Goal: Task Accomplishment & Management: Use online tool/utility

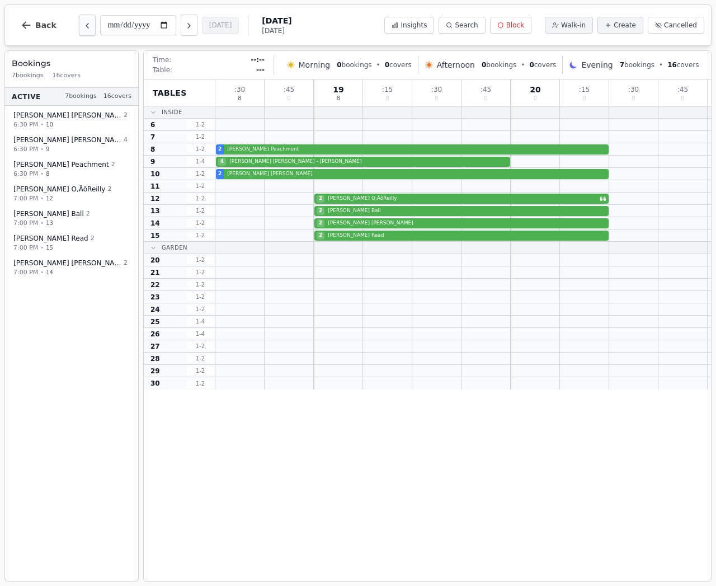
click at [83, 26] on icon "Previous day" at bounding box center [87, 25] width 9 height 9
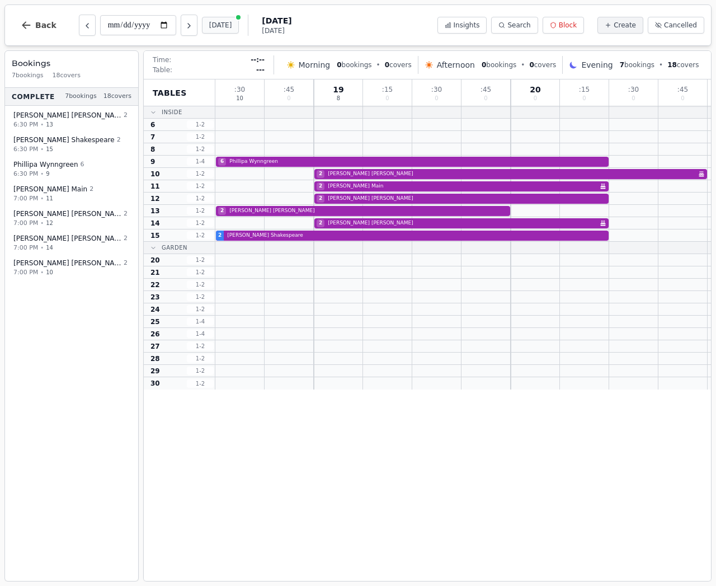
click at [206, 26] on button "[DATE]" at bounding box center [220, 25] width 37 height 17
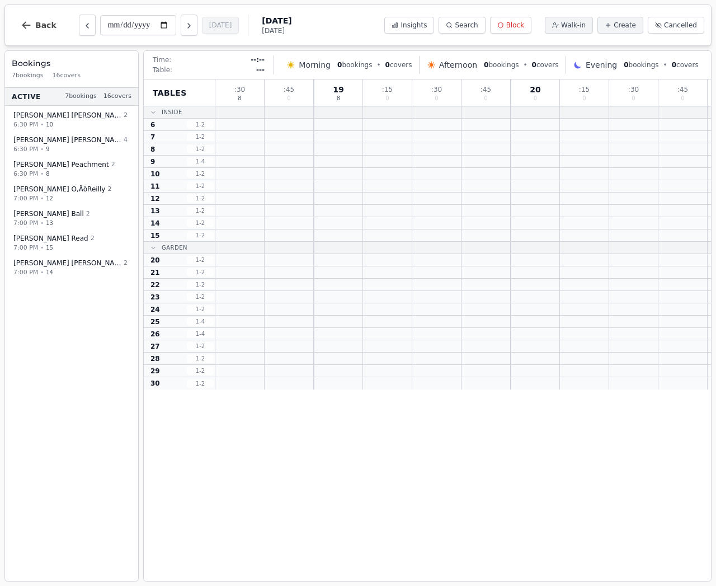
type input "**********"
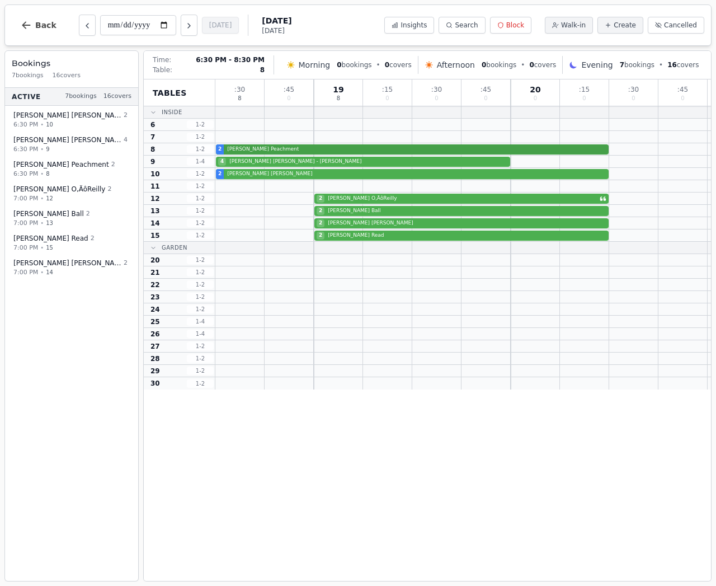
click at [241, 150] on div "2 [PERSON_NAME]" at bounding box center [463, 149] width 496 height 12
select select "****"
select select "*"
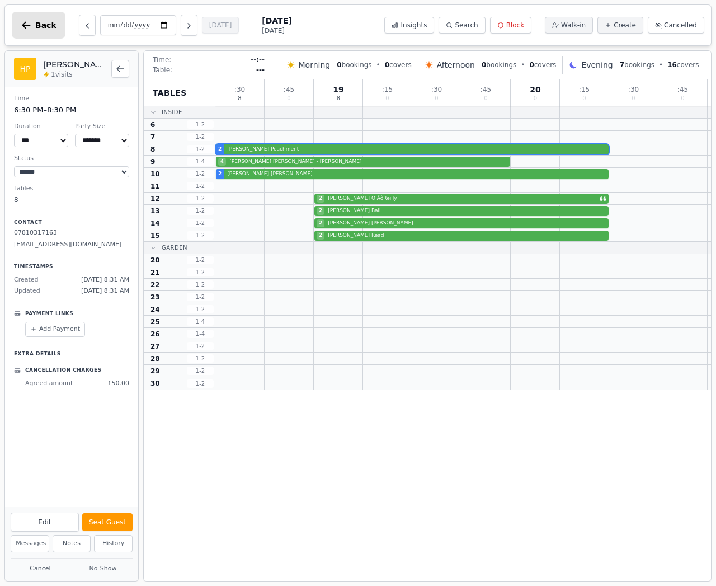
click at [46, 28] on span "Back" at bounding box center [45, 25] width 21 height 8
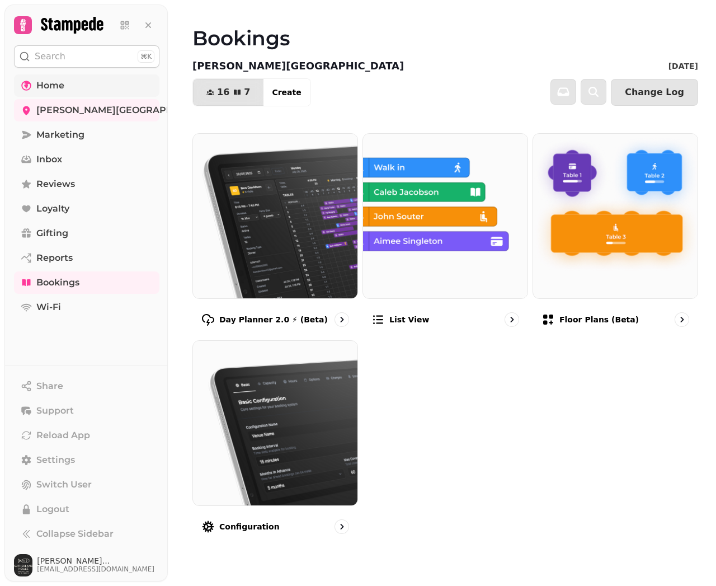
click at [65, 84] on link "Home" at bounding box center [86, 85] width 145 height 22
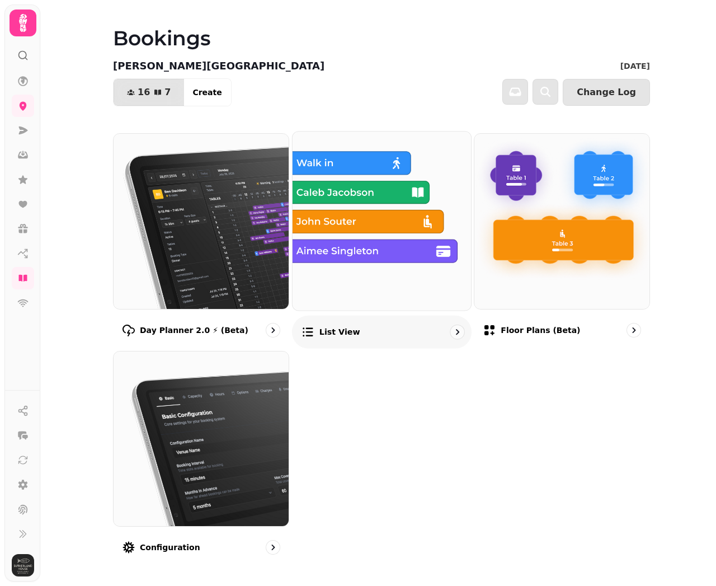
click at [330, 146] on img at bounding box center [382, 220] width 196 height 196
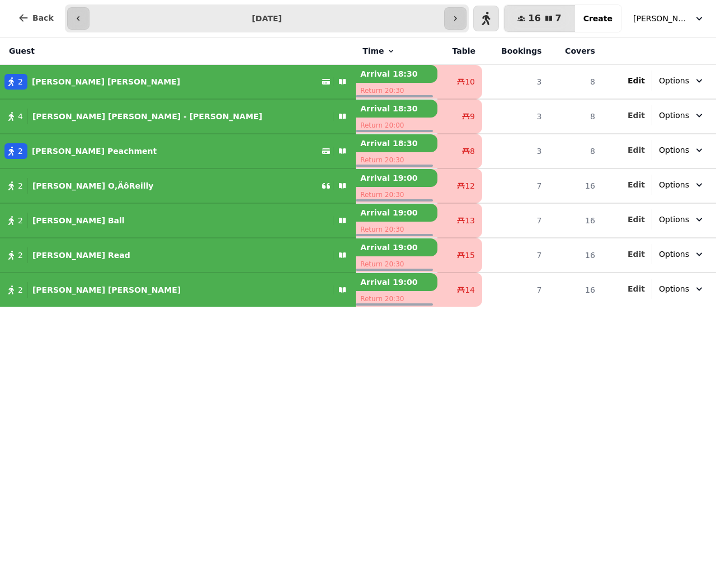
click at [645, 80] on span "Edit" at bounding box center [636, 81] width 17 height 8
select select "**********"
select select "*"
select select "****"
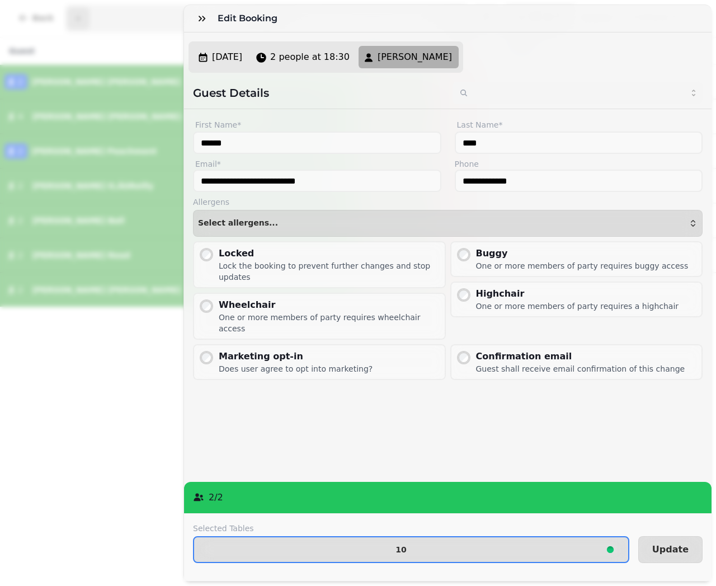
click at [145, 355] on div "**********" at bounding box center [358, 302] width 716 height 568
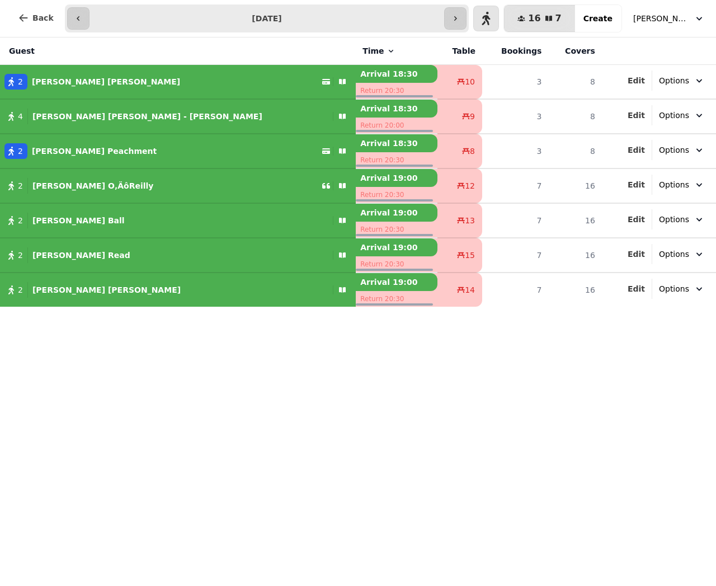
click at [185, 71] on button "2 Thomas Rowe" at bounding box center [178, 81] width 356 height 27
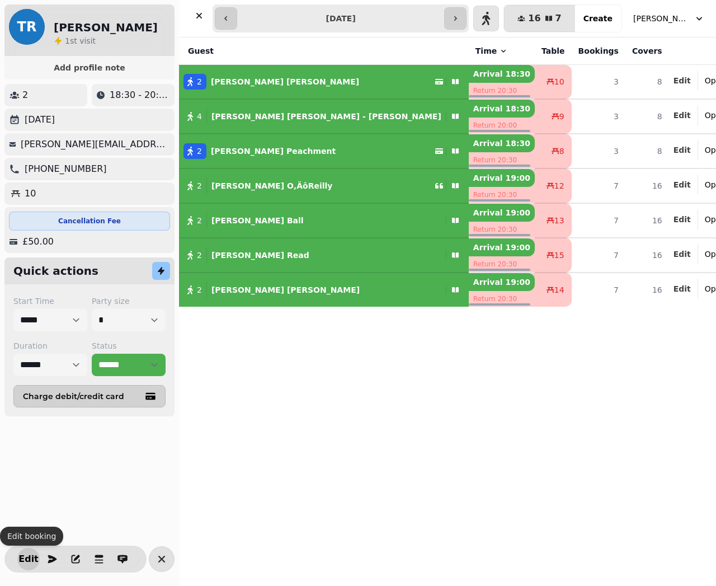
click at [29, 558] on span "Edit" at bounding box center [28, 558] width 13 height 9
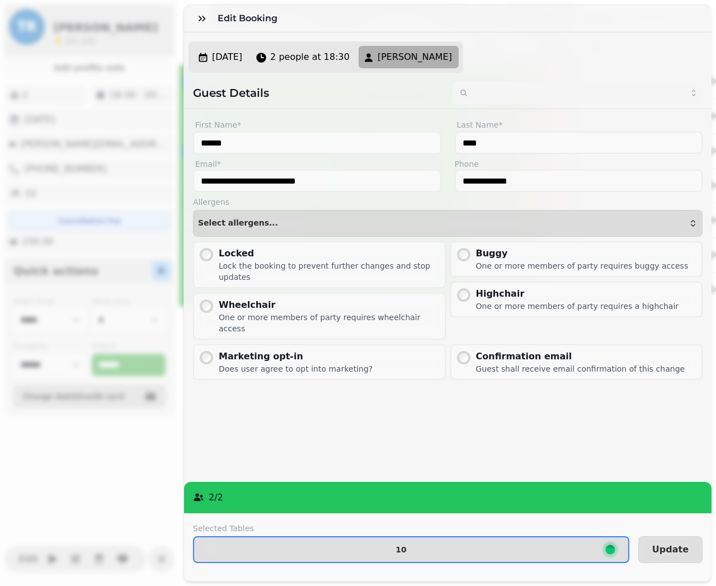
click at [73, 327] on div "**********" at bounding box center [358, 302] width 716 height 568
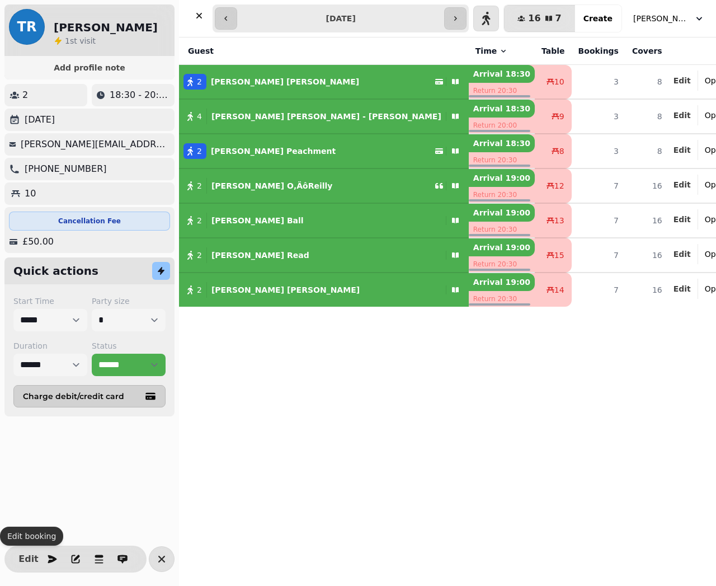
click at [210, 361] on div "Guest Time Table Bookings Covers 2 Thomas Rowe Arrival 18:30 Return 20:30 10 3 …" at bounding box center [447, 311] width 537 height 548
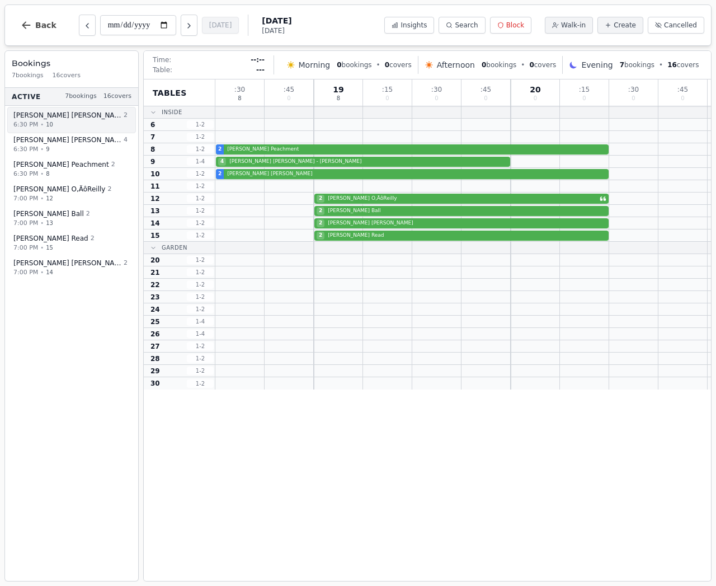
click at [43, 119] on span "Thomas Rowe" at bounding box center [67, 115] width 108 height 9
select select "****"
select select "*"
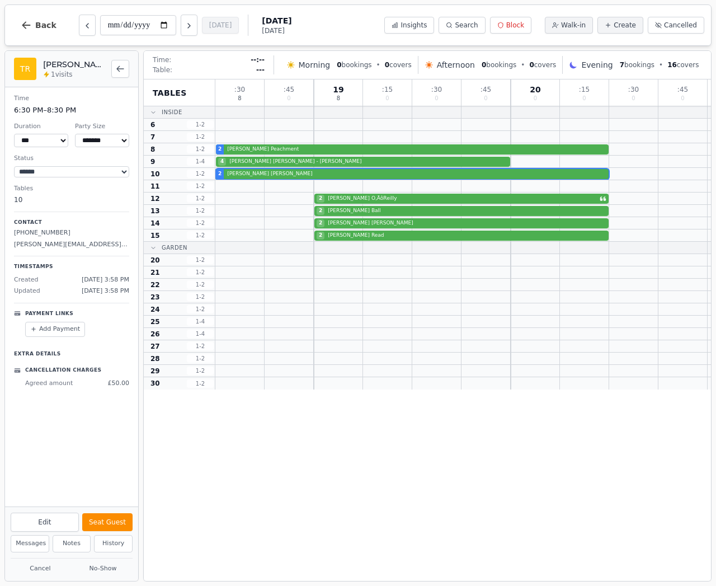
click at [110, 526] on button "Seat Guest" at bounding box center [107, 522] width 50 height 18
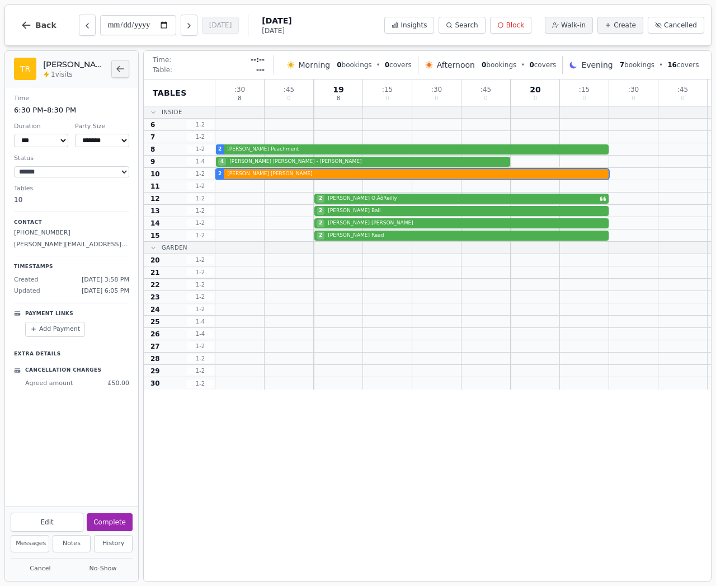
click at [119, 67] on icon "Back to bookings list" at bounding box center [120, 68] width 7 height 5
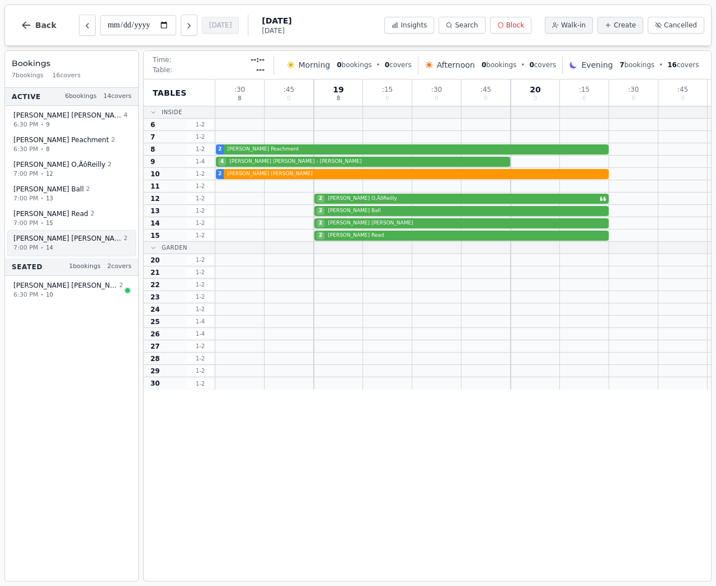
click at [83, 243] on div "7:00 PM • 14" at bounding box center [70, 248] width 114 height 10
select select "****"
select select "*"
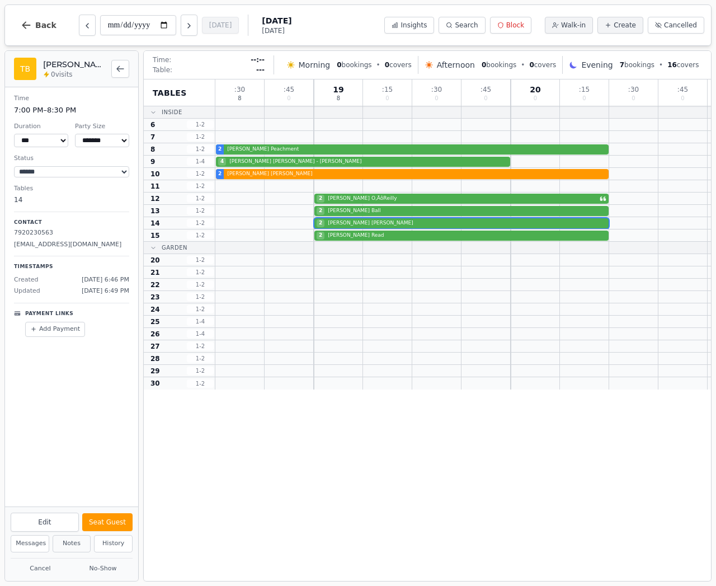
click at [73, 544] on button "Notes" at bounding box center [72, 543] width 39 height 17
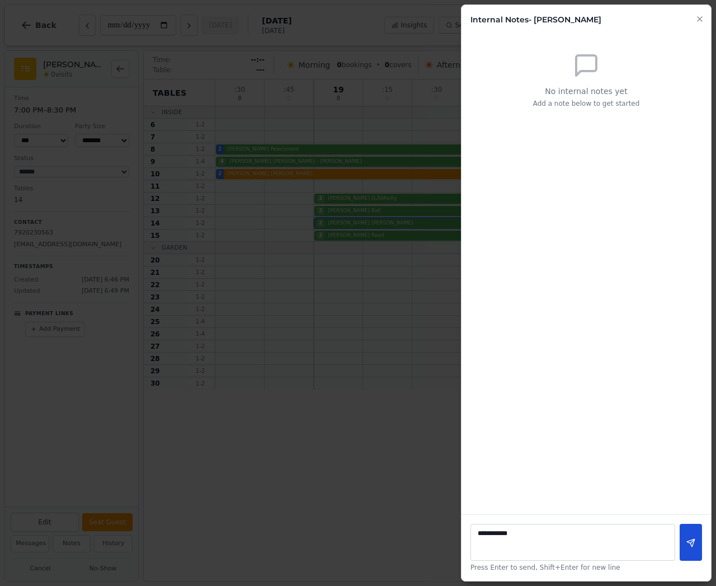
type textarea "**********"
click at [692, 537] on button at bounding box center [691, 542] width 22 height 37
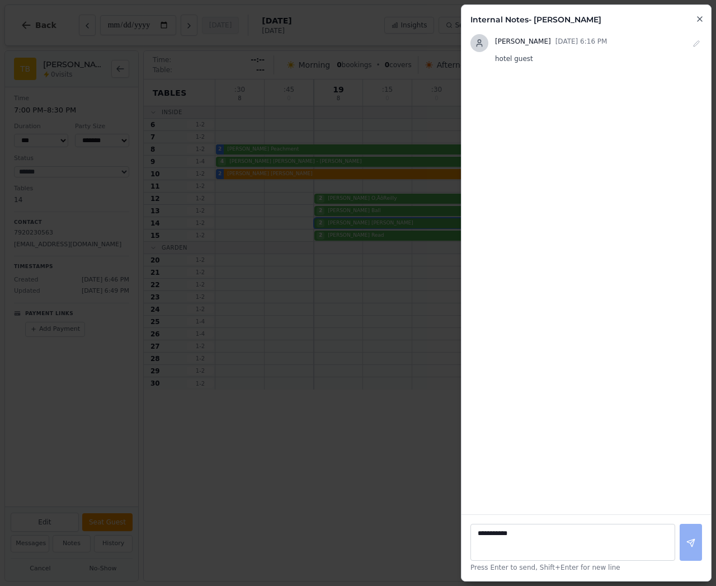
click at [698, 17] on icon "button" at bounding box center [699, 19] width 9 height 9
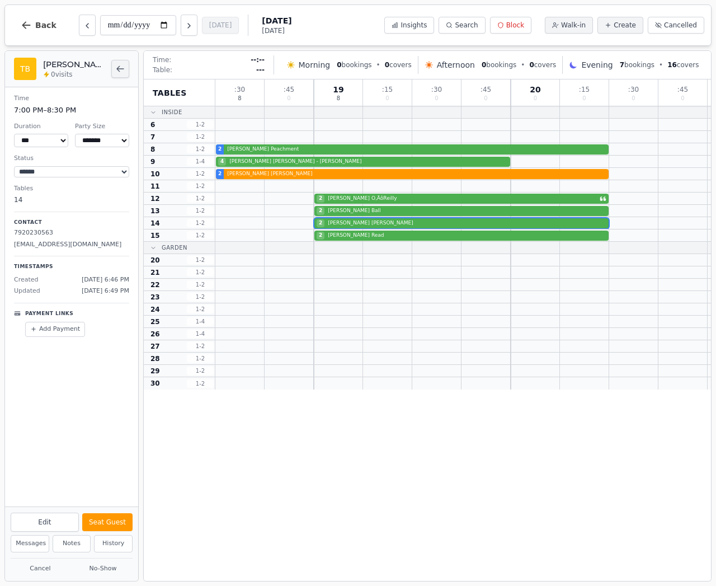
click at [121, 69] on icon "Back to bookings list" at bounding box center [120, 68] width 9 height 9
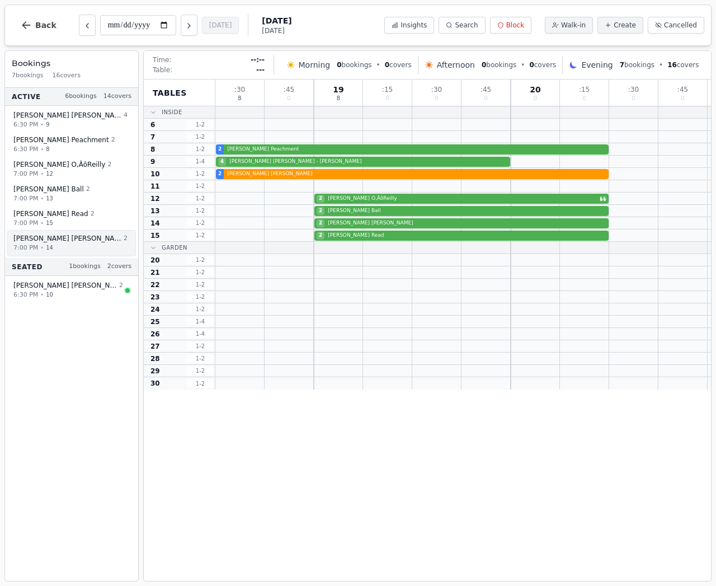
click at [70, 233] on button "Timothy Barker 2 7:00 PM • 14" at bounding box center [71, 243] width 129 height 26
select select "****"
select select "*"
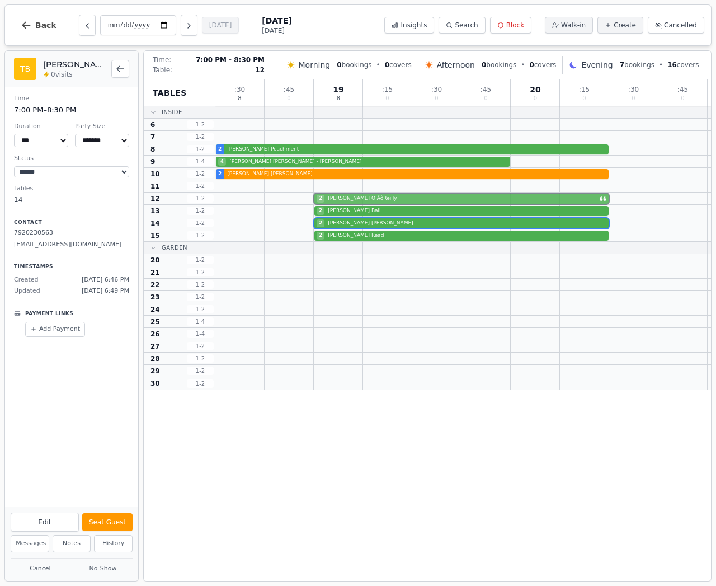
click at [338, 197] on div "2 Stephen O‚ÄôReilly" at bounding box center [463, 198] width 496 height 12
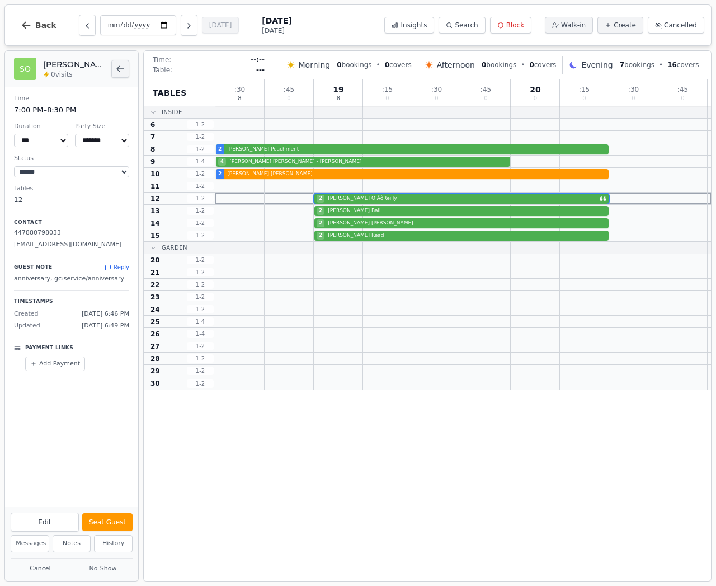
click at [115, 70] on button "Back to bookings list" at bounding box center [120, 69] width 18 height 18
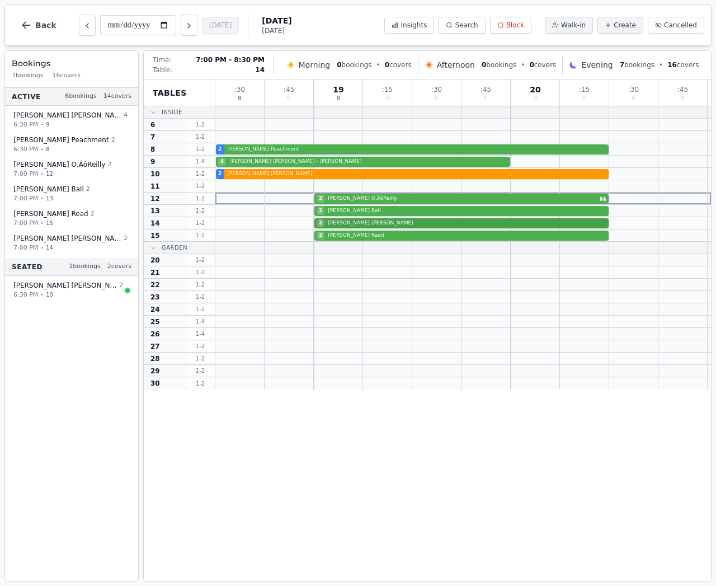
click at [351, 225] on div "2 Timothy Barker" at bounding box center [463, 223] width 496 height 12
select select "****"
select select "*"
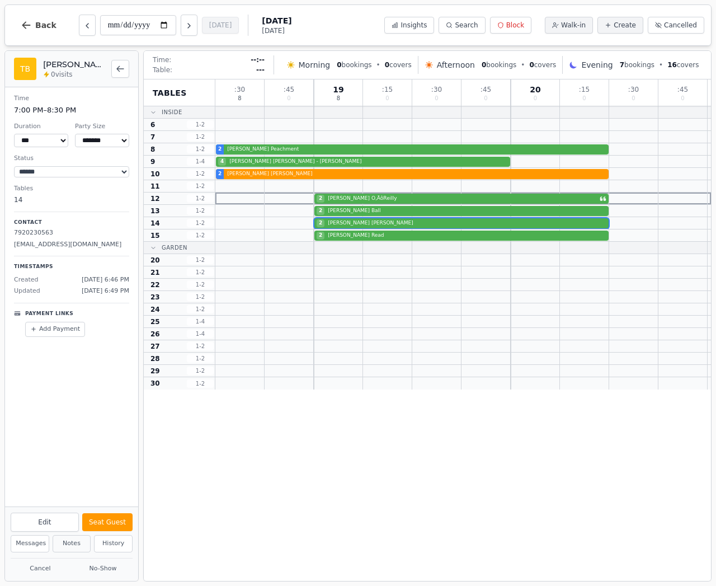
click at [73, 544] on button "Notes" at bounding box center [72, 543] width 39 height 17
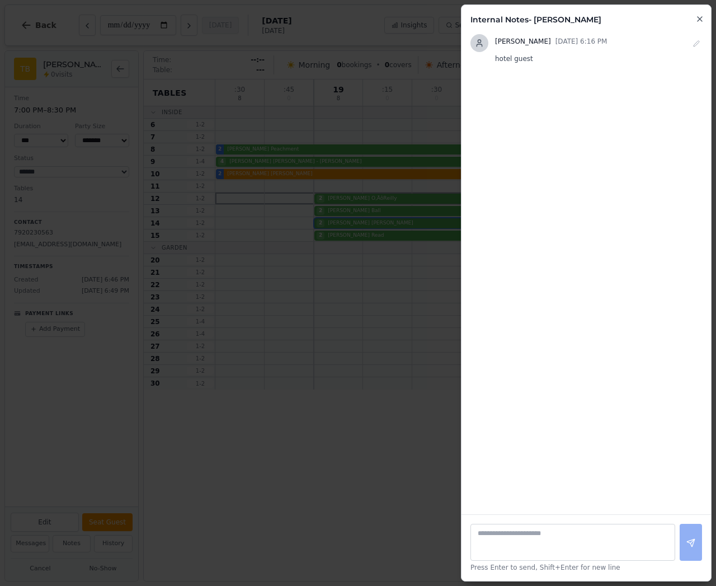
click at [700, 17] on icon "button" at bounding box center [699, 19] width 9 height 9
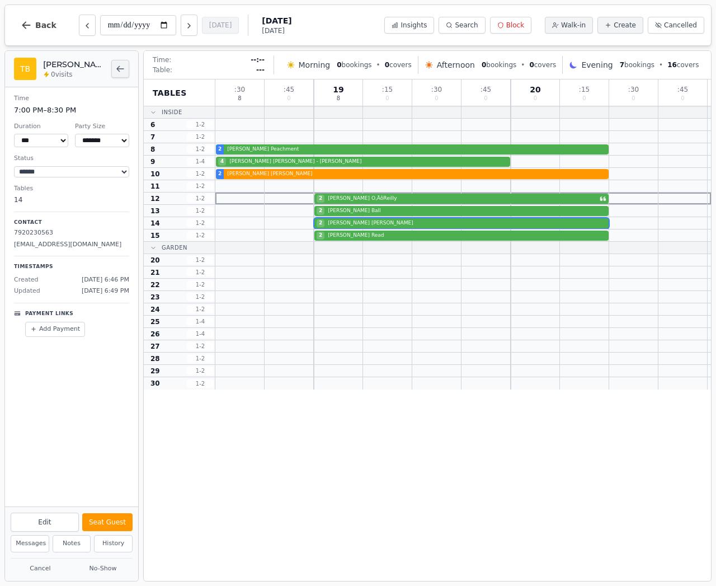
click at [120, 69] on icon "Back to bookings list" at bounding box center [120, 68] width 7 height 5
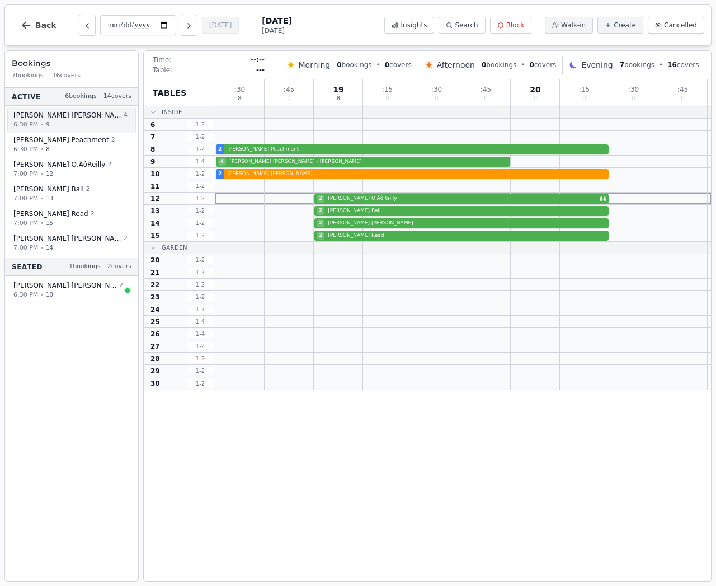
click at [95, 117] on span "Elizabeth Blauth - Muszkowski" at bounding box center [67, 115] width 108 height 9
select select "****"
select select "*"
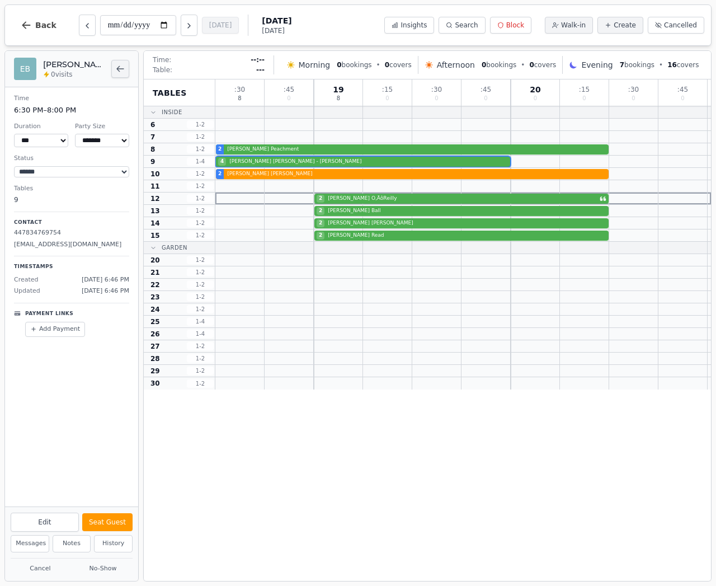
click at [116, 71] on icon "Back to bookings list" at bounding box center [120, 68] width 9 height 9
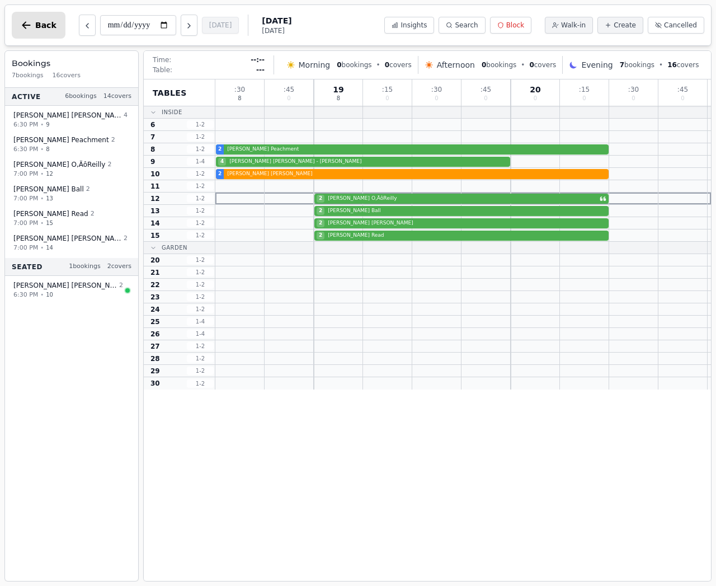
click at [27, 23] on icon "button" at bounding box center [26, 25] width 11 height 11
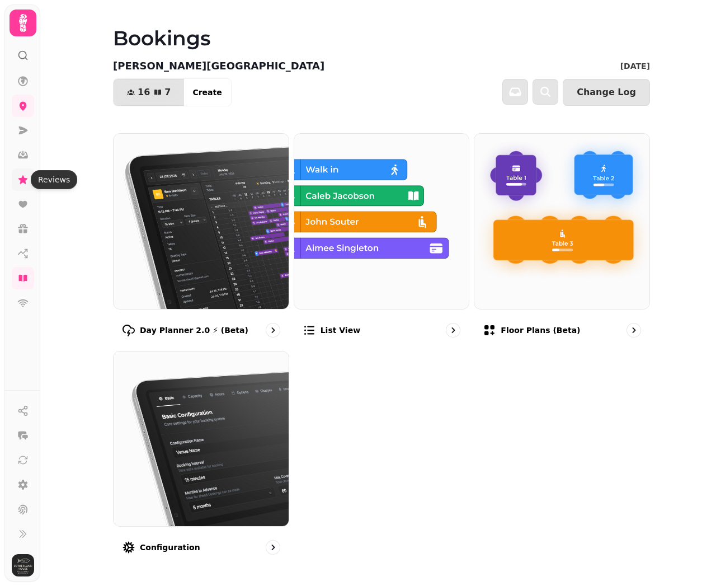
click at [21, 180] on icon at bounding box center [22, 179] width 9 height 8
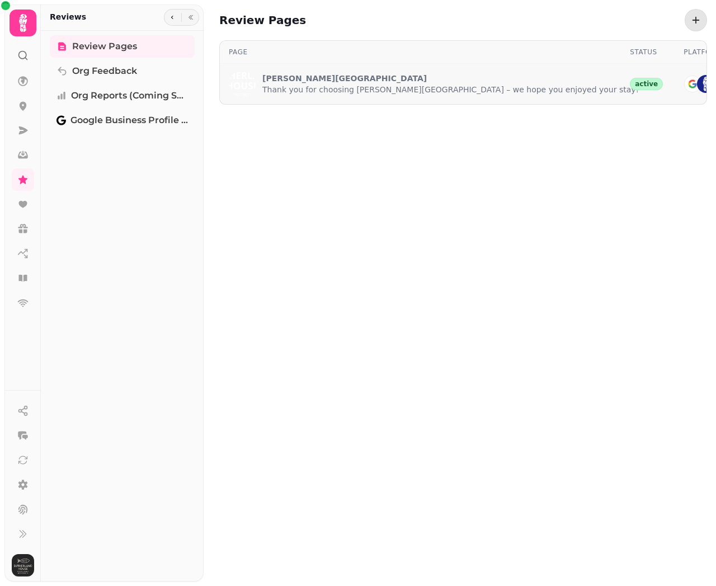
click at [337, 87] on p "Thank you for choosing Sutherland House – we hope you enjoyed your stay!" at bounding box center [450, 89] width 376 height 11
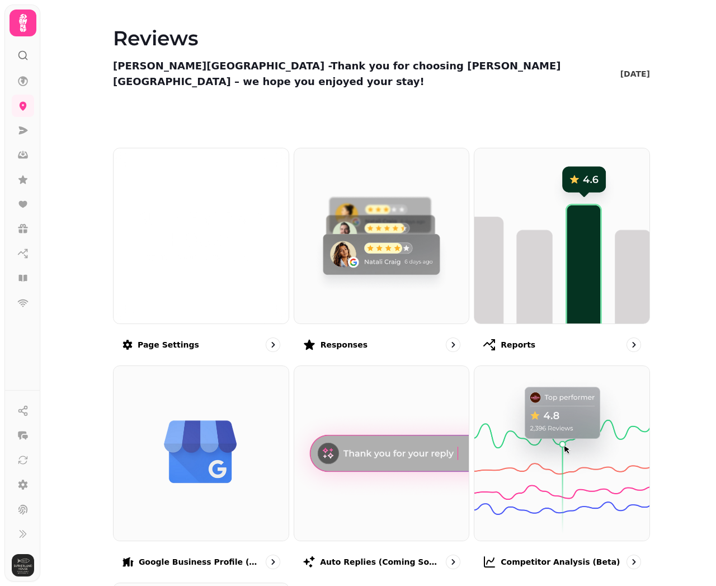
click at [371, 227] on img at bounding box center [381, 235] width 175 height 175
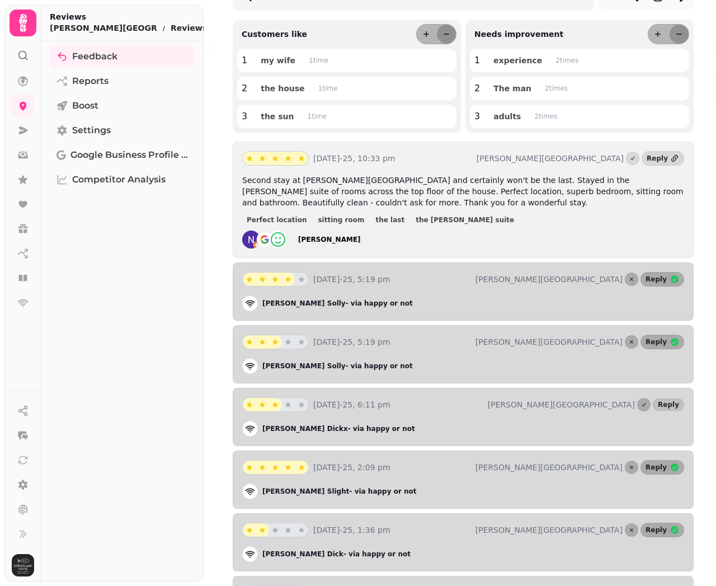
scroll to position [121, 0]
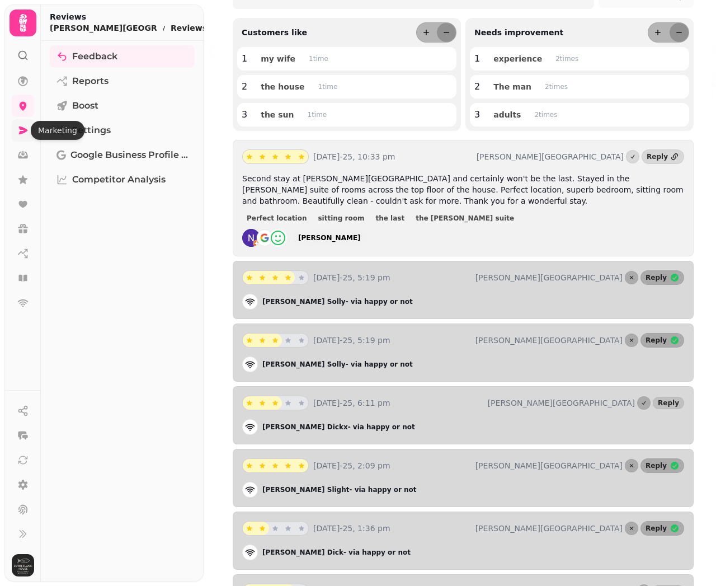
click at [26, 131] on icon at bounding box center [23, 130] width 9 height 8
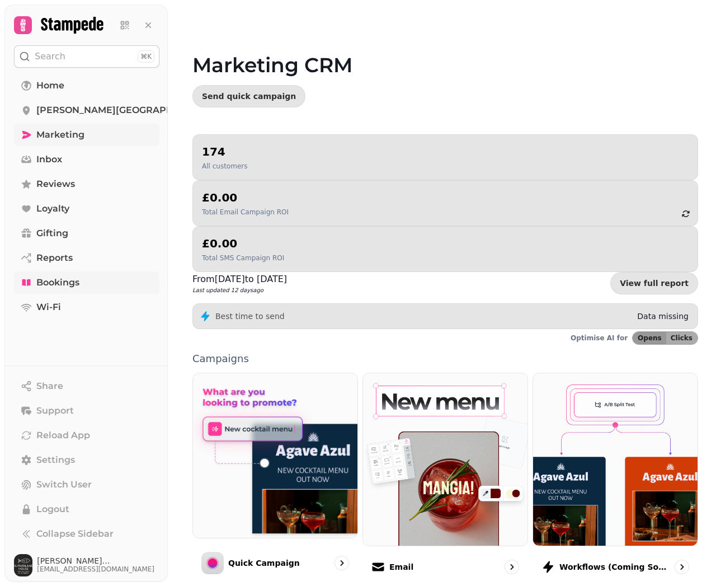
click at [59, 281] on span "Bookings" at bounding box center [57, 282] width 43 height 13
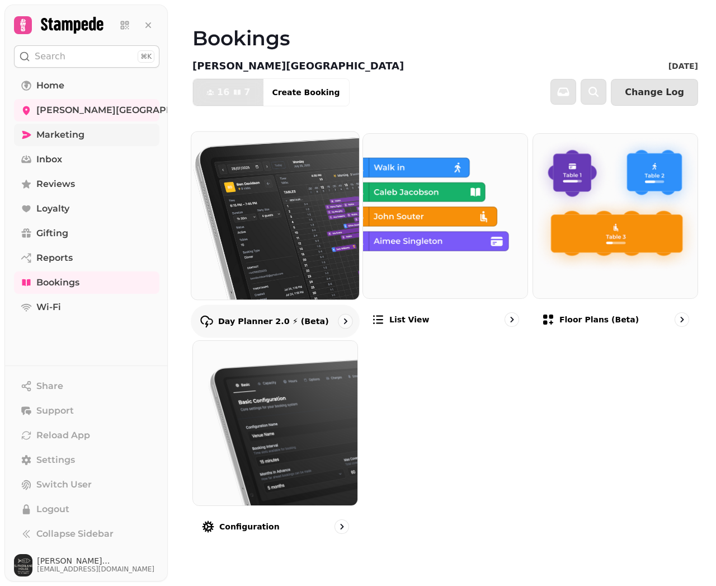
click at [287, 255] on img at bounding box center [275, 215] width 185 height 185
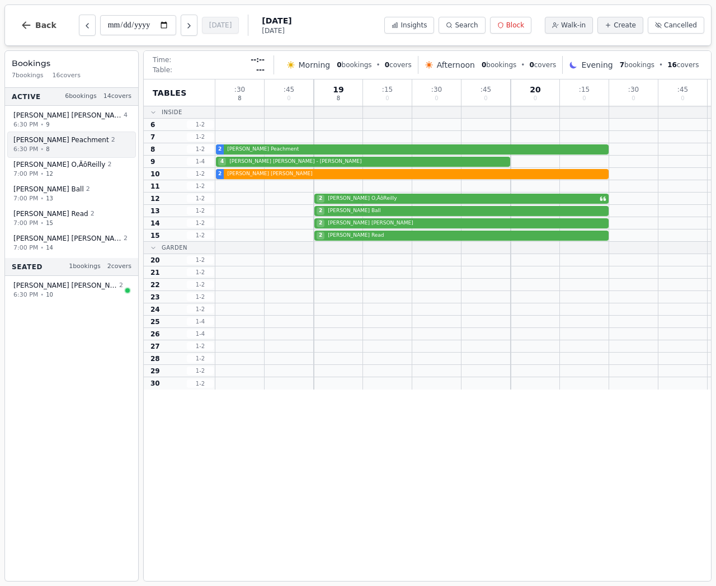
click at [65, 139] on span "Harry Peachment" at bounding box center [61, 139] width 96 height 9
select select "****"
select select "*"
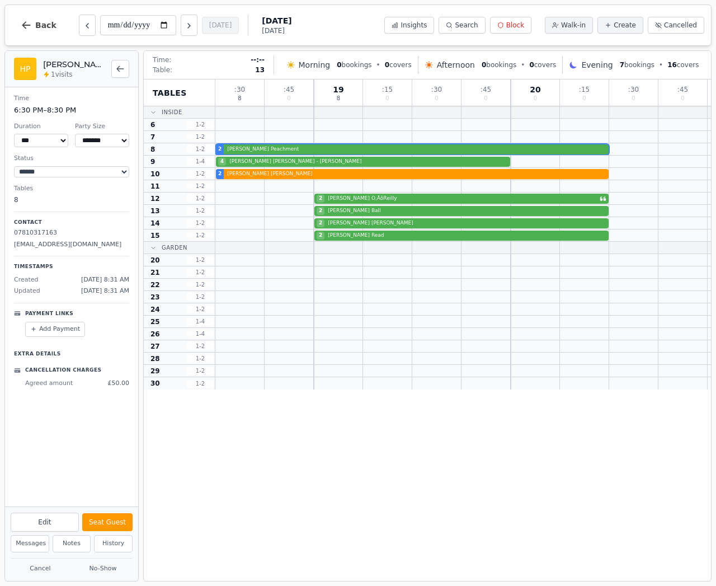
click at [157, 248] on div "Tables Inside 6 1 - 2 7 1 - 2 8 1 - 2 9 1 - 4 10 1 - 2 11 1 - 2 12 1 - 2 13 1 -…" at bounding box center [180, 234] width 72 height 310
click at [103, 522] on button "Seat Guest" at bounding box center [107, 522] width 50 height 18
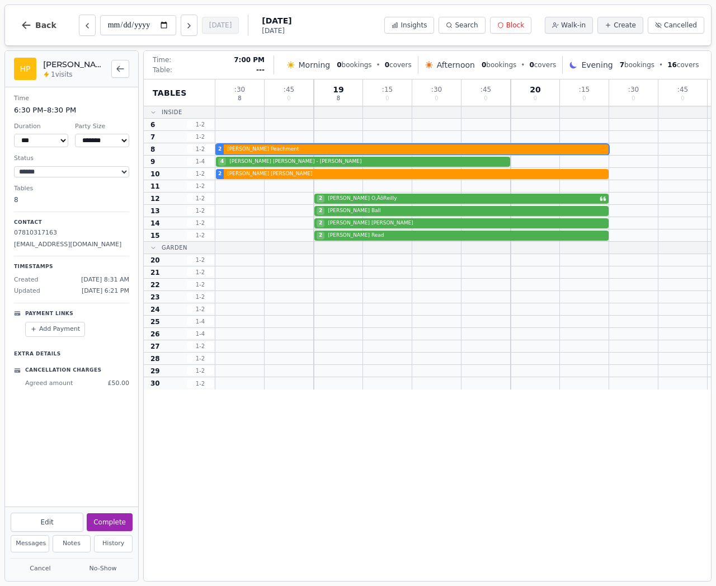
click at [329, 414] on div "Tables Inside 6 1 - 2 7 1 - 2 8 1 - 2 9 1 - 4 10 1 - 2 11 1 - 2 12 1 - 2 13 1 -…" at bounding box center [427, 329] width 567 height 501
click at [116, 68] on icon "Back to bookings list" at bounding box center [120, 68] width 9 height 9
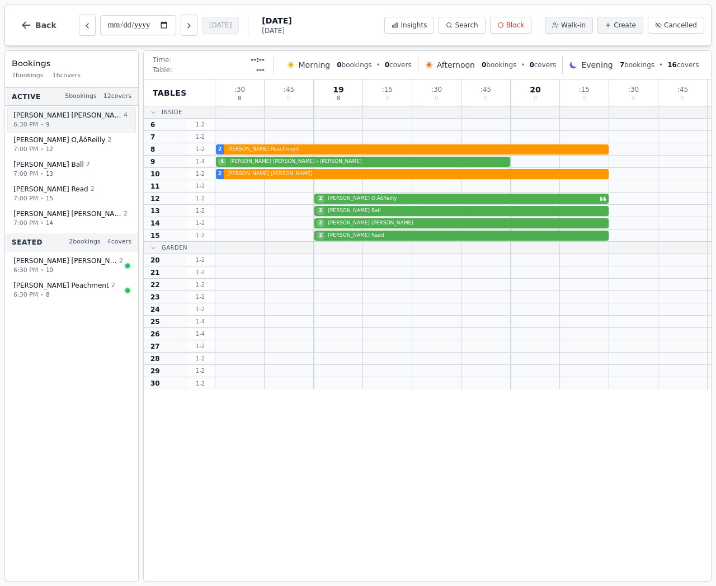
click at [75, 118] on span "Elizabeth Blauth - Muszkowski" at bounding box center [67, 115] width 108 height 9
select select "****"
select select "*"
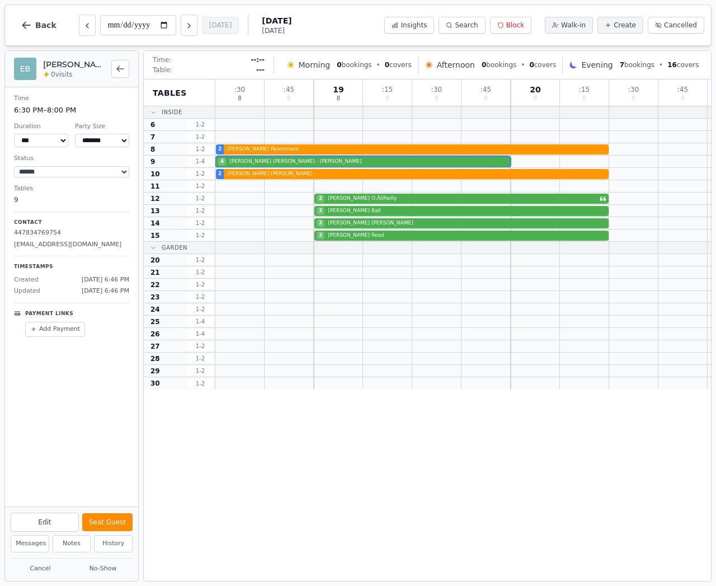
click at [107, 522] on button "Seat Guest" at bounding box center [107, 522] width 50 height 18
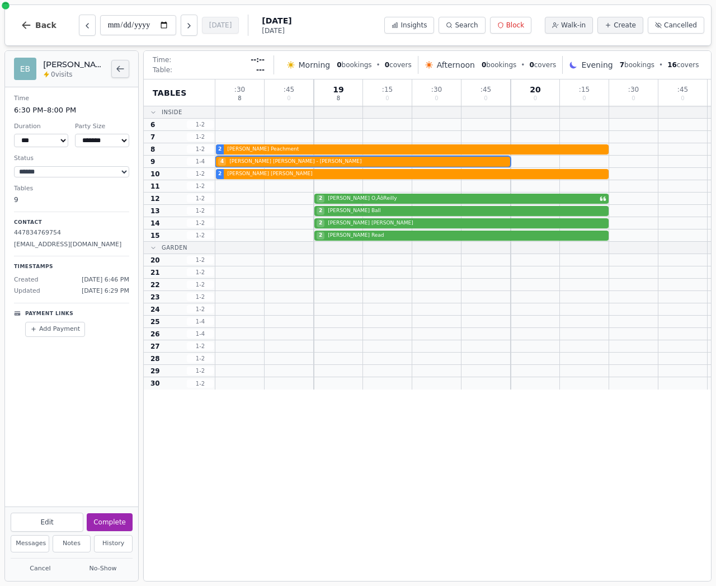
click at [116, 70] on icon "Back to bookings list" at bounding box center [120, 68] width 9 height 9
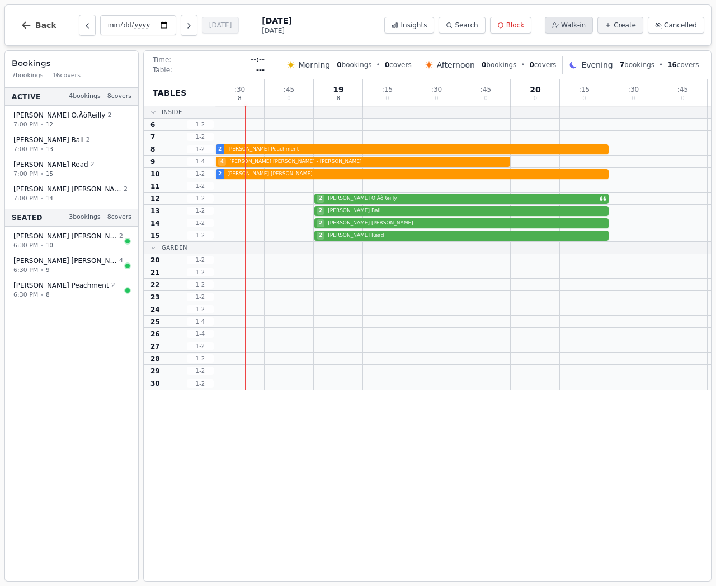
click at [575, 26] on span "Walk-in" at bounding box center [573, 25] width 25 height 9
select select "*"
select select "****"
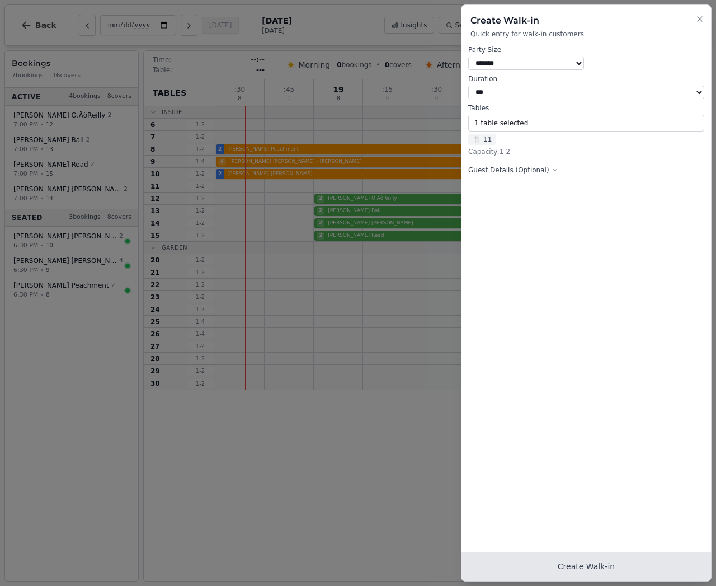
click at [581, 563] on button "Create Walk-in" at bounding box center [585, 565] width 249 height 29
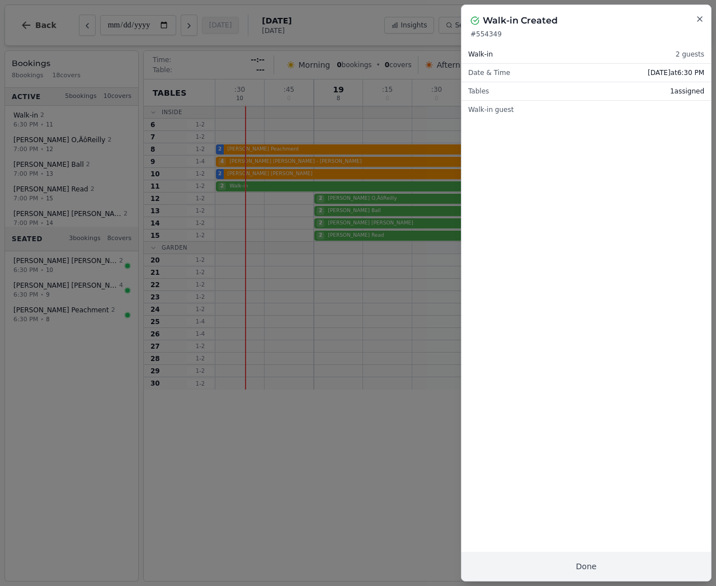
click at [699, 17] on icon "button" at bounding box center [699, 19] width 9 height 9
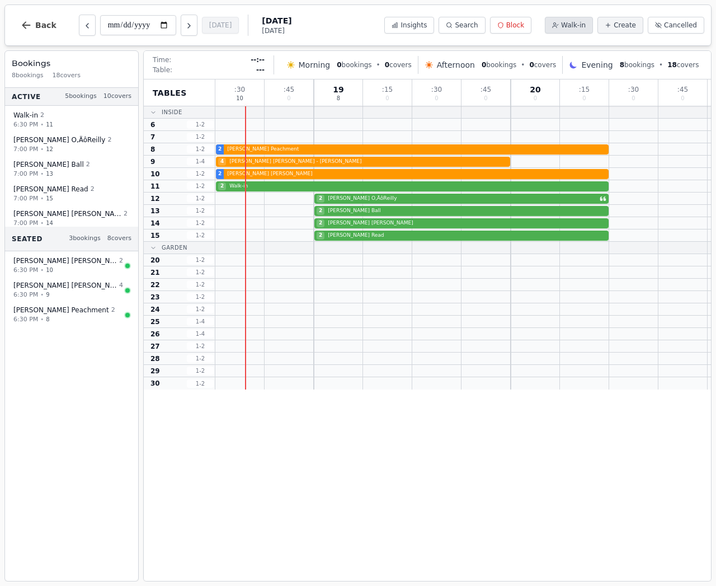
click at [577, 26] on span "Walk-in" at bounding box center [573, 25] width 25 height 9
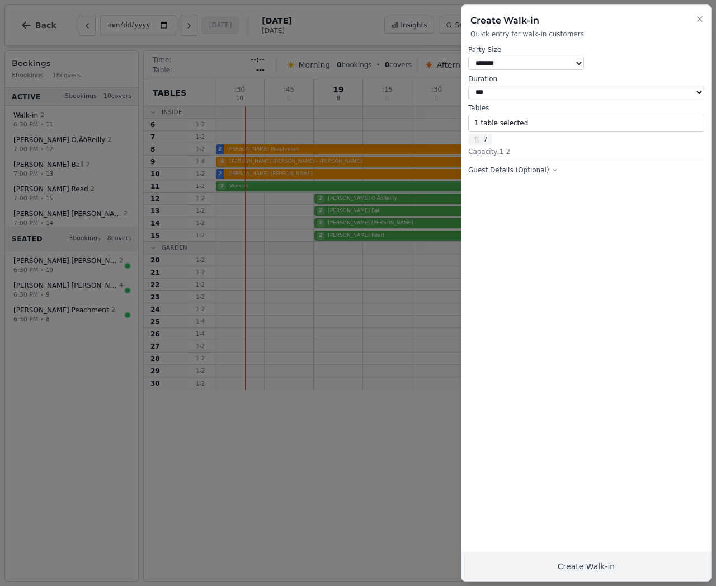
select select "*"
click at [590, 562] on button "Create Walk-in" at bounding box center [585, 565] width 249 height 29
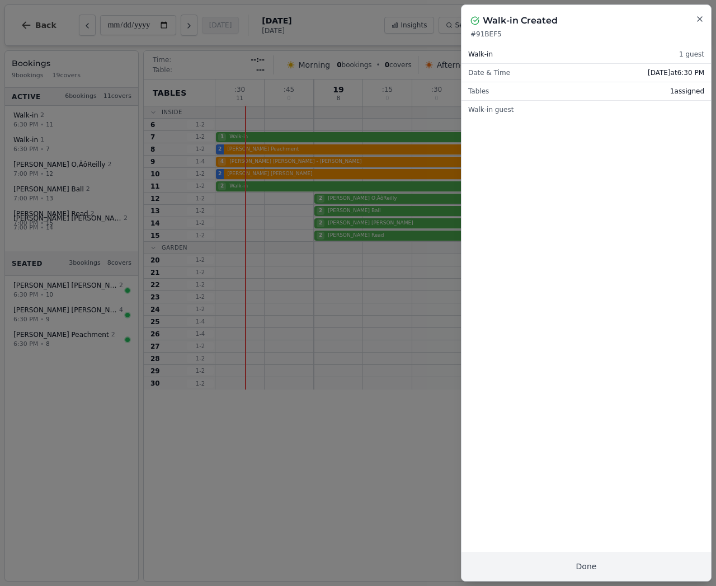
click at [697, 19] on icon "button" at bounding box center [699, 19] width 9 height 9
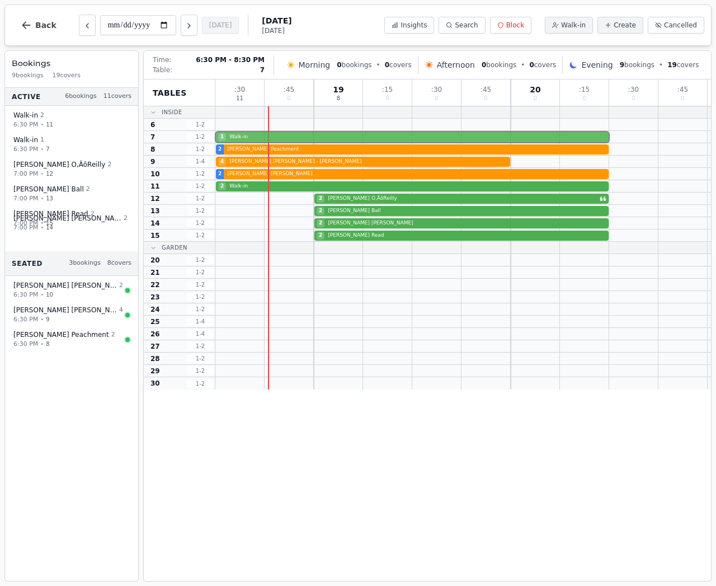
click at [246, 135] on div "1 Walk-in" at bounding box center [463, 137] width 496 height 12
select select "****"
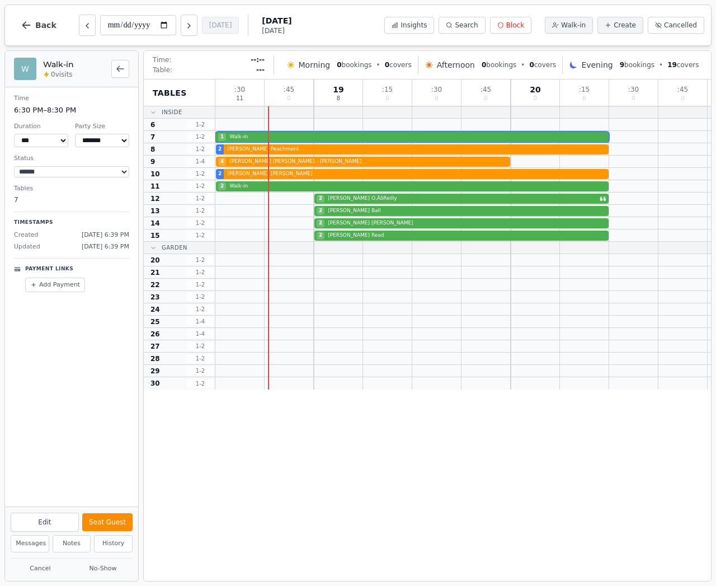
click at [105, 524] on button "Seat Guest" at bounding box center [107, 522] width 50 height 18
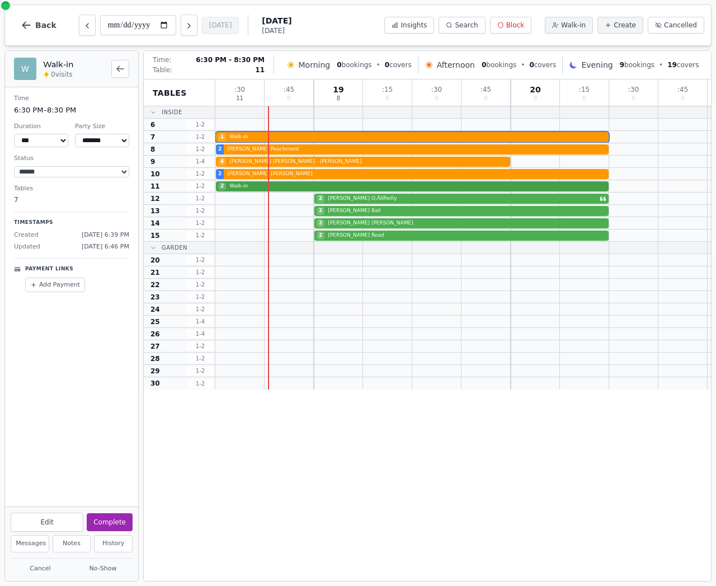
click at [230, 187] on div "2 Walk-in" at bounding box center [463, 186] width 496 height 12
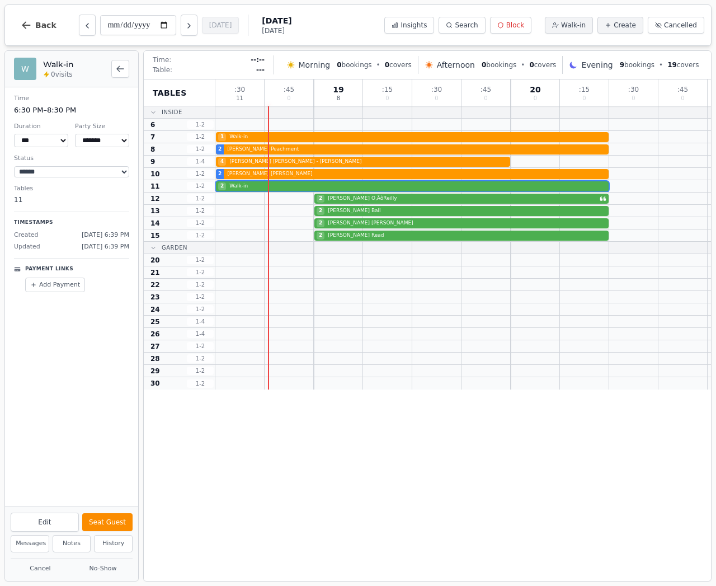
click at [103, 524] on button "Seat Guest" at bounding box center [107, 522] width 50 height 18
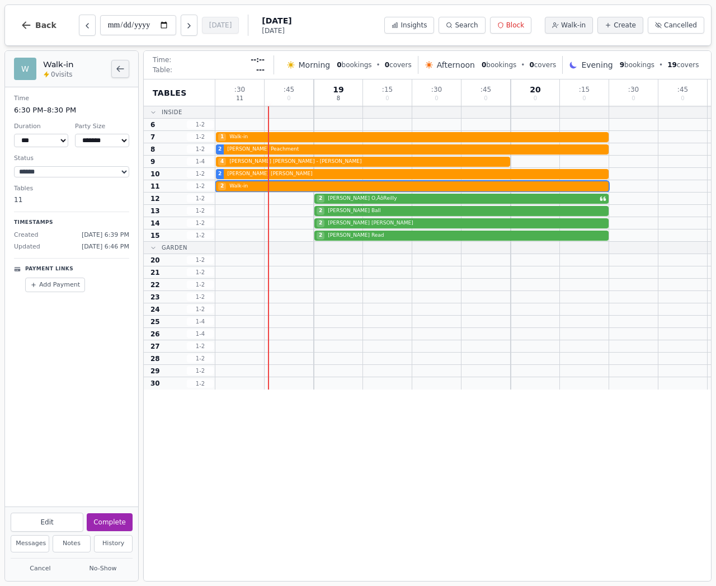
click at [117, 65] on icon "Back to bookings list" at bounding box center [120, 68] width 9 height 9
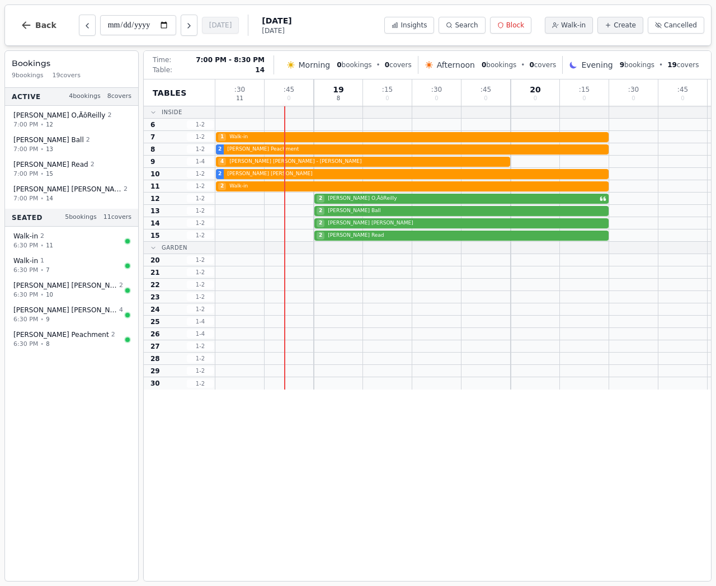
click at [360, 224] on div "2 Timothy Barker" at bounding box center [463, 223] width 496 height 12
select select "****"
select select "*"
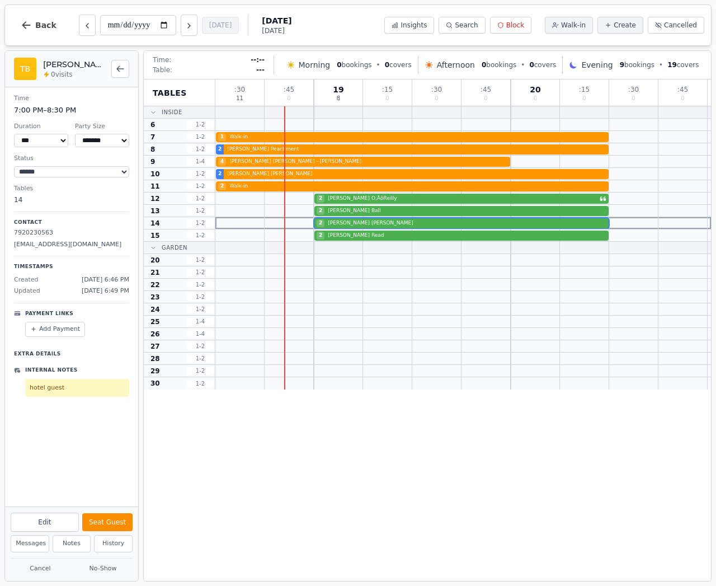
click at [128, 517] on button "Seat Guest" at bounding box center [107, 522] width 50 height 18
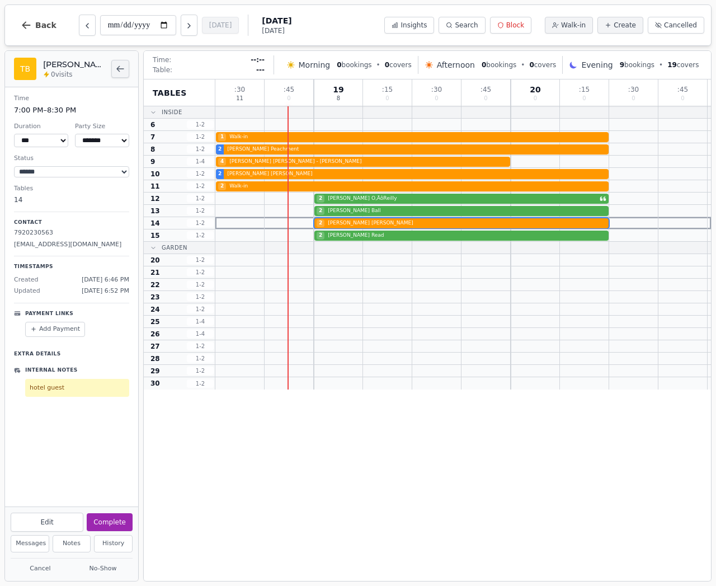
click at [122, 70] on icon "Back to bookings list" at bounding box center [120, 68] width 9 height 9
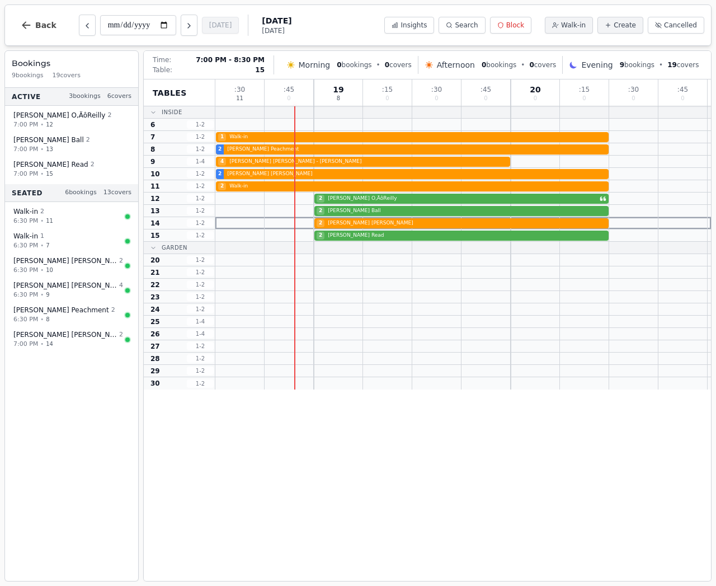
click at [364, 233] on div "2 Laura Read" at bounding box center [463, 235] width 496 height 12
select select "****"
select select "*"
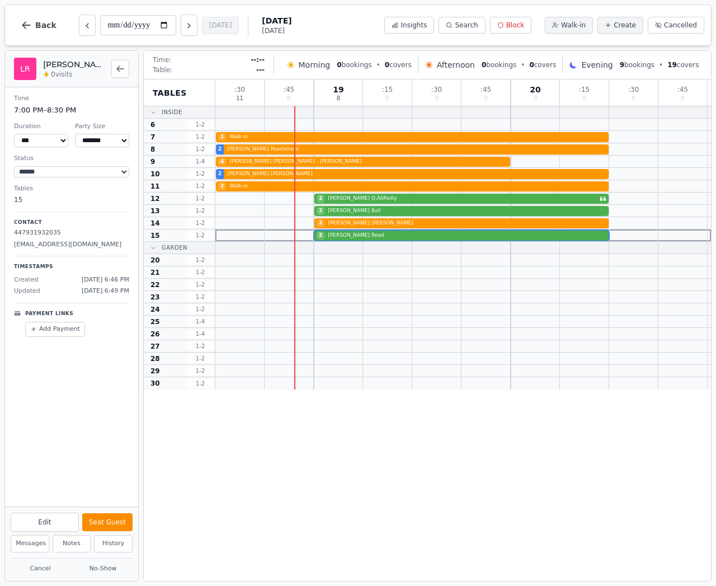
click at [102, 525] on button "Seat Guest" at bounding box center [107, 522] width 50 height 18
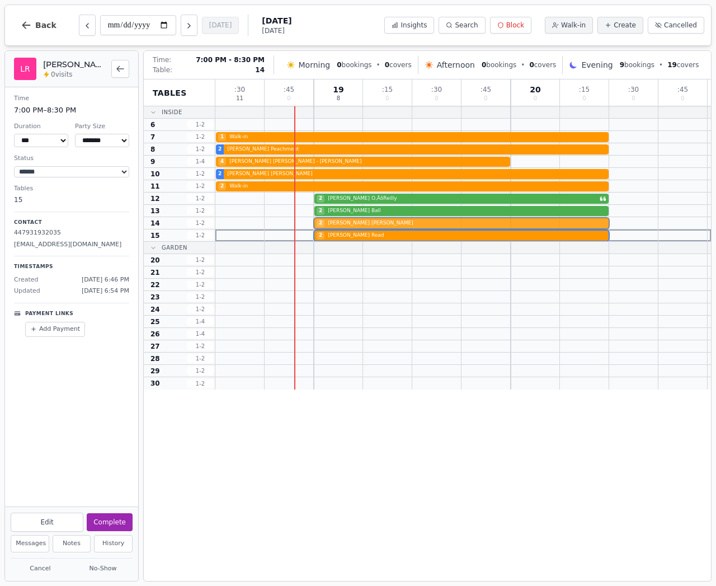
click at [350, 227] on div "2 Timothy Barker" at bounding box center [463, 223] width 496 height 12
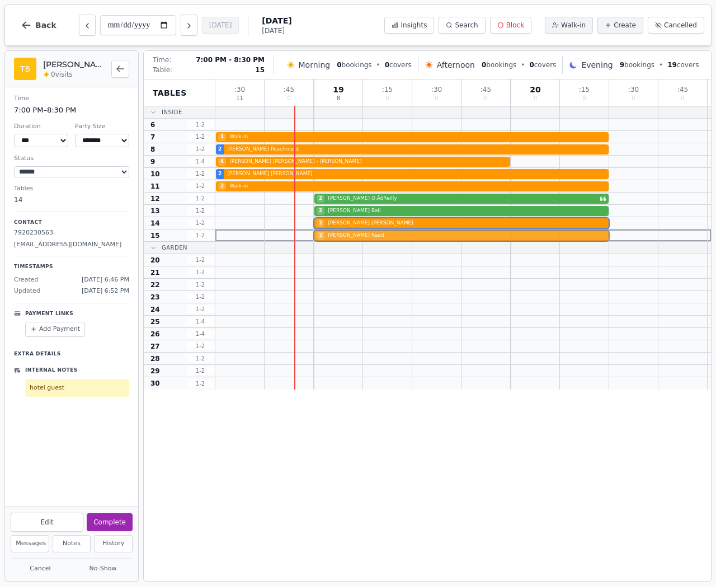
click at [347, 237] on div "2 Laura Read" at bounding box center [463, 235] width 496 height 12
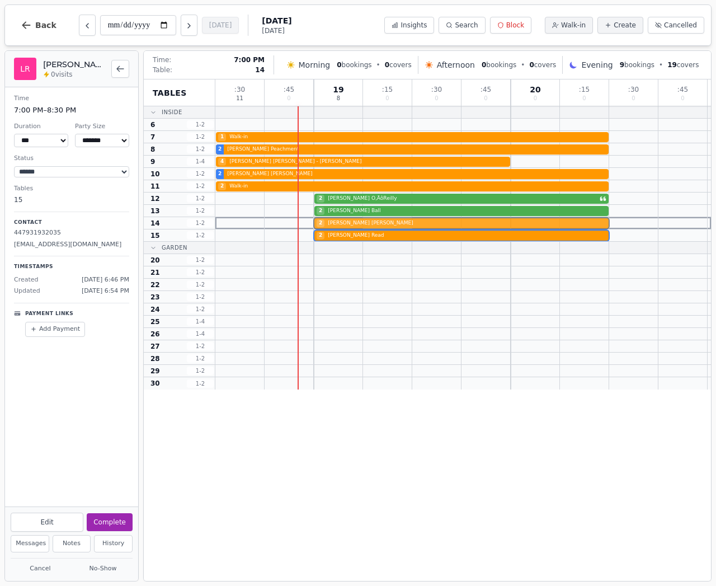
click at [405, 221] on div "2 Timothy Barker" at bounding box center [463, 223] width 496 height 12
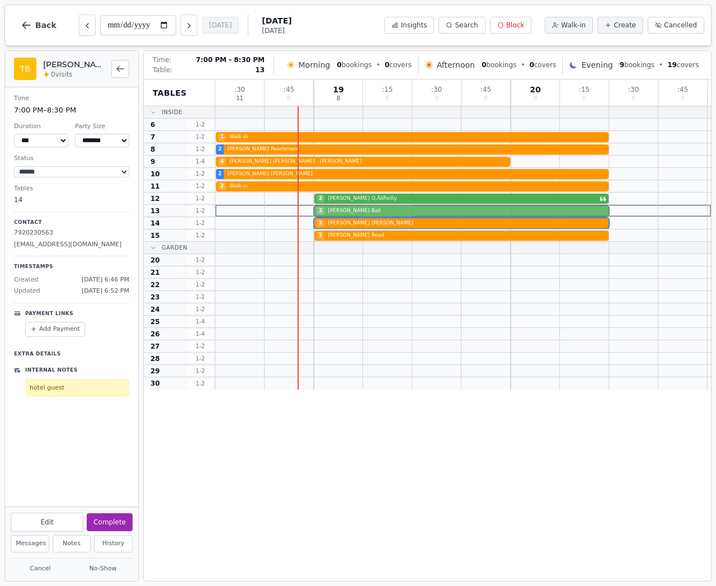
click at [402, 206] on div "2 John Ball" at bounding box center [463, 211] width 496 height 12
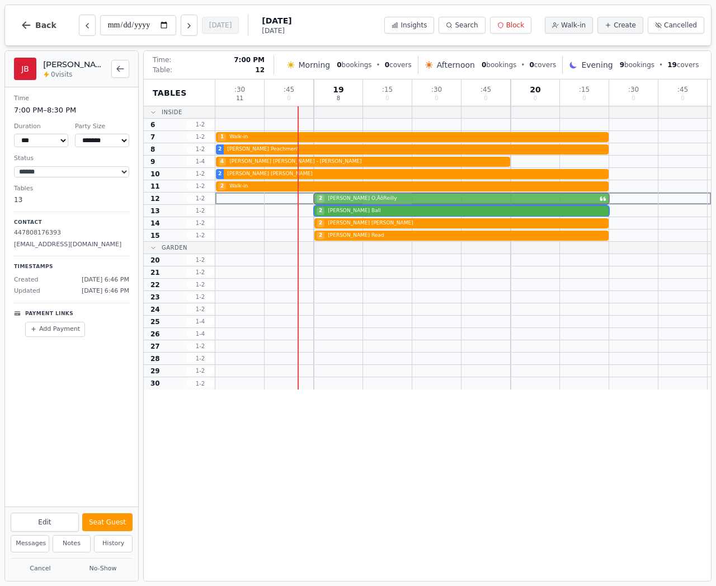
click at [402, 197] on div "2 Stephen O‚ÄôReilly" at bounding box center [463, 198] width 496 height 12
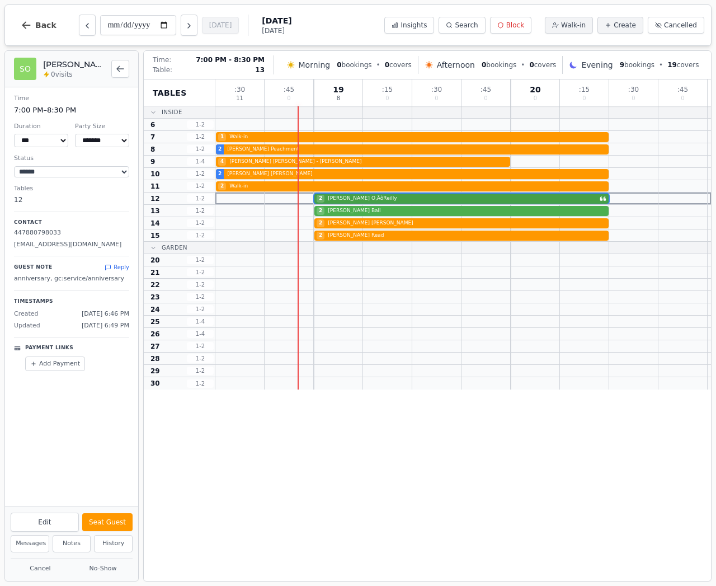
drag, startPoint x: 401, startPoint y: 209, endPoint x: 398, endPoint y: 202, distance: 7.0
click at [400, 207] on div "2 John Ball" at bounding box center [463, 211] width 496 height 12
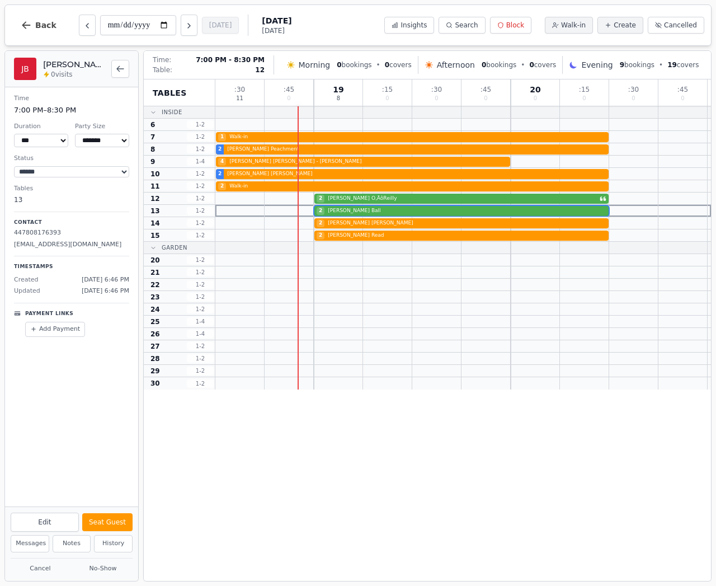
click at [397, 197] on div "2 Stephen O‚ÄôReilly" at bounding box center [463, 198] width 496 height 12
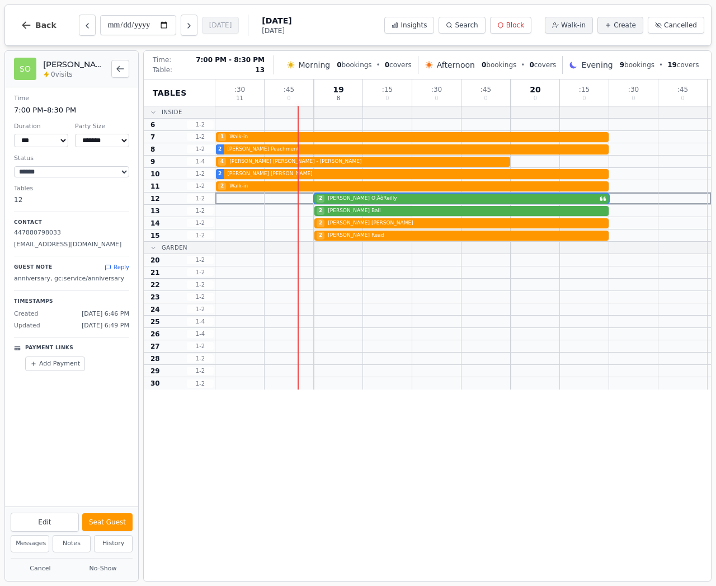
click at [397, 209] on div "2 John Ball" at bounding box center [463, 211] width 496 height 12
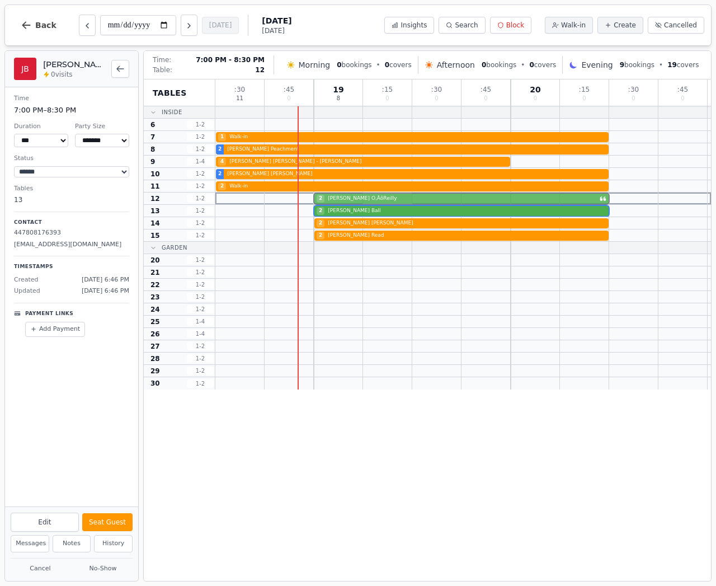
click at [395, 201] on div "2 Stephen O‚ÄôReilly" at bounding box center [463, 198] width 496 height 12
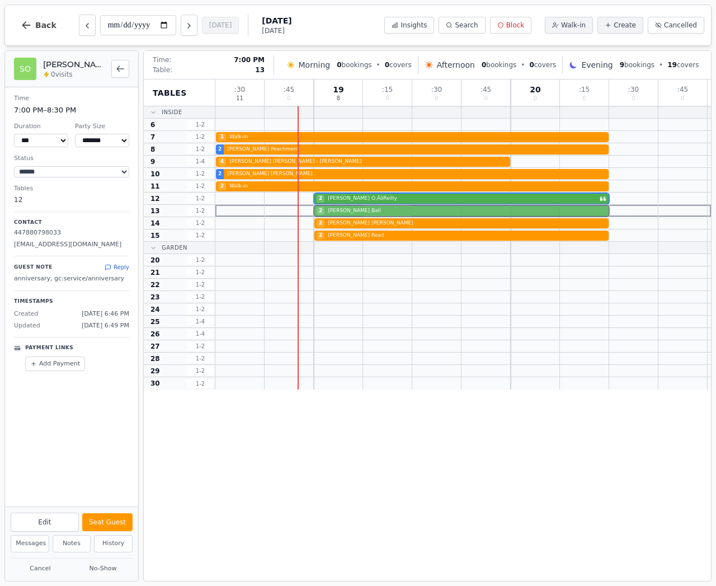
click at [386, 208] on div "2 John Ball" at bounding box center [463, 211] width 496 height 12
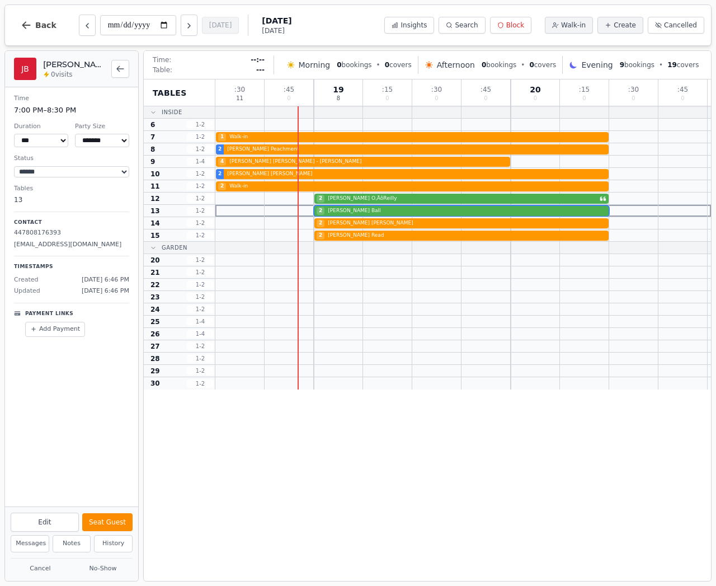
click at [126, 516] on button "Seat Guest" at bounding box center [107, 522] width 50 height 18
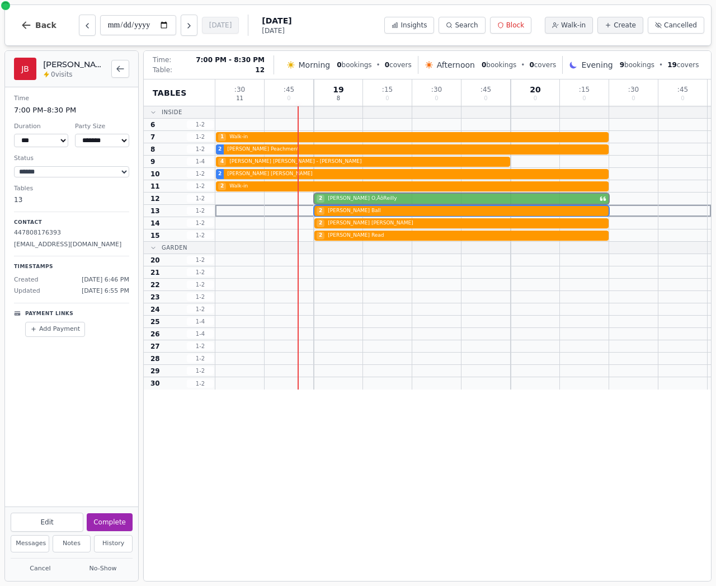
click at [402, 202] on div "2 Stephen O‚ÄôReilly" at bounding box center [463, 198] width 496 height 12
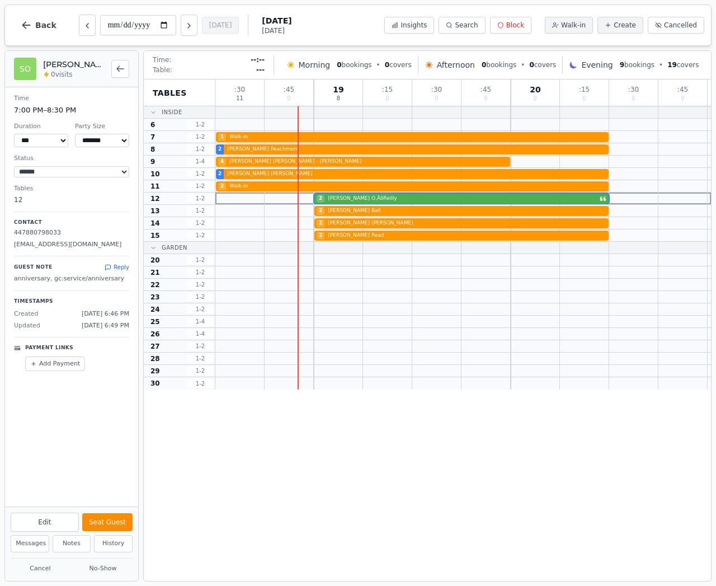
click at [115, 521] on button "Seat Guest" at bounding box center [107, 522] width 50 height 18
